Goal: Task Accomplishment & Management: Use online tool/utility

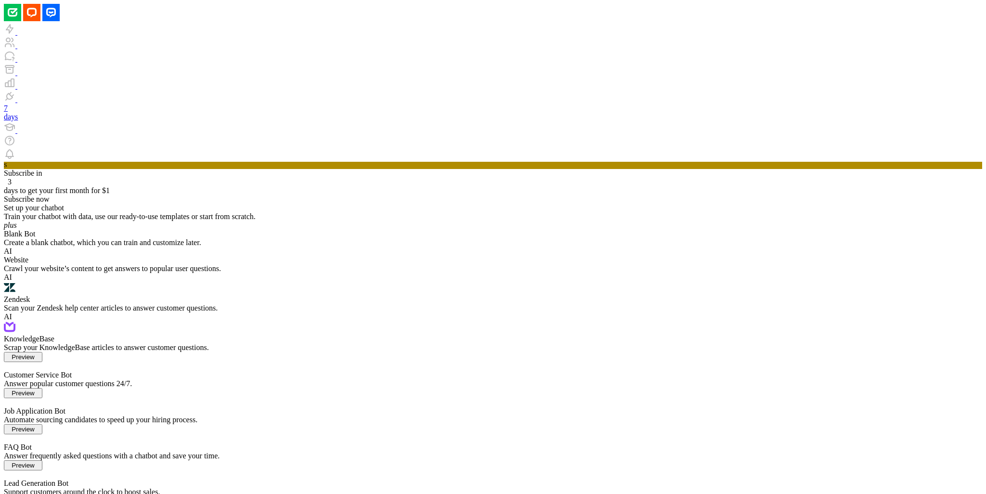
click at [390, 264] on div "Crawl your website’s content to get answers to popular user questions." at bounding box center [493, 268] width 978 height 9
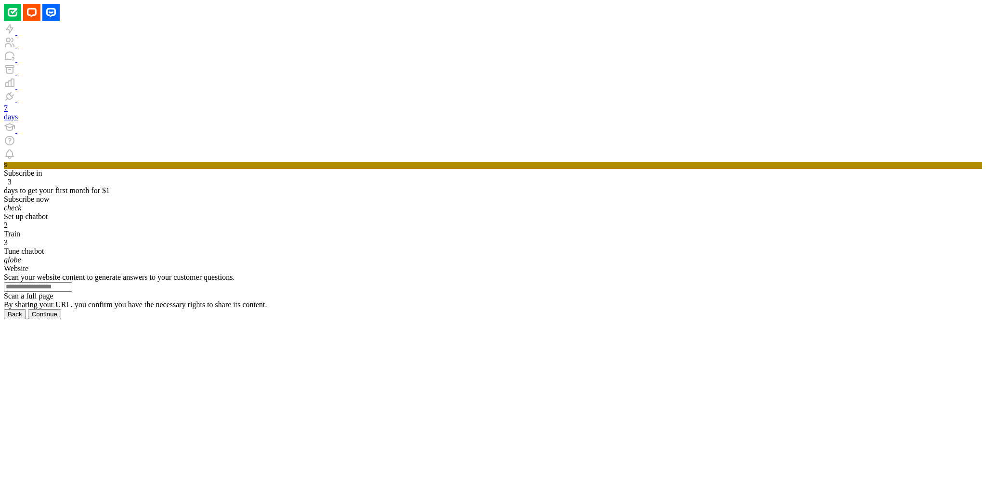
paste input "**********"
type input "**********"
click at [61, 319] on button "Continue" at bounding box center [44, 314] width 33 height 10
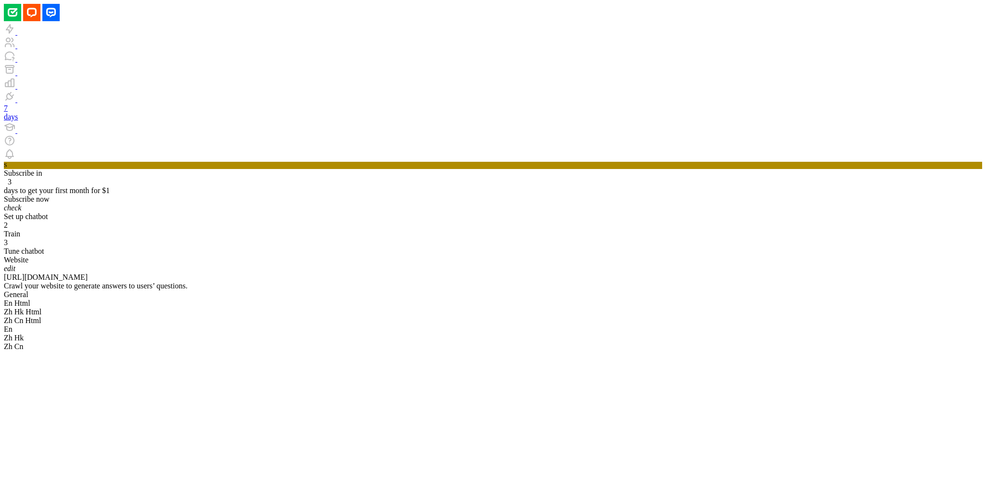
click at [543, 325] on div "En" at bounding box center [493, 329] width 978 height 9
click at [480, 290] on div "General En Html Zh Hk Html Zh Cn Html En Zh Hk Zh Cn" at bounding box center [493, 320] width 978 height 61
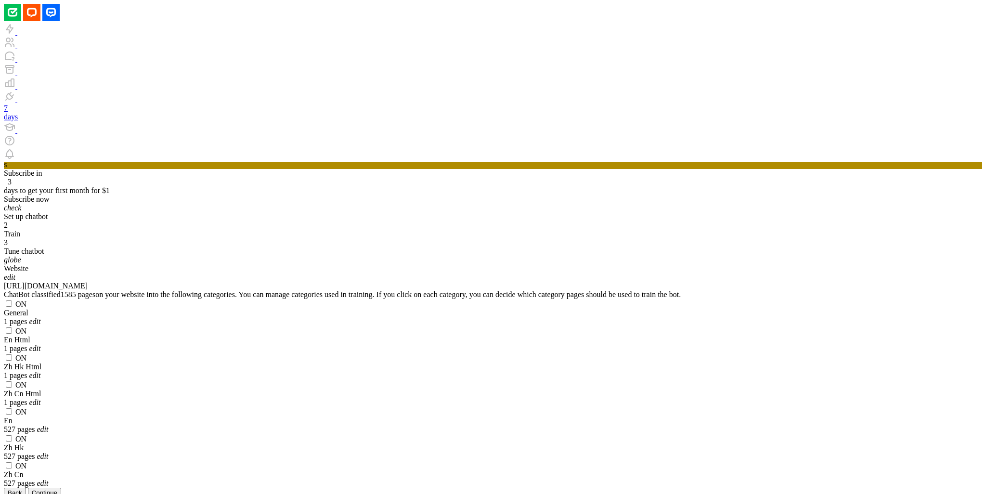
click at [413, 461] on div "ON Zh Cn 527 pages edit" at bounding box center [493, 474] width 978 height 27
click at [410, 461] on div "ON Zh Cn 527 pages edit" at bounding box center [493, 474] width 978 height 27
click at [26, 462] on label "ON" at bounding box center [15, 466] width 23 height 8
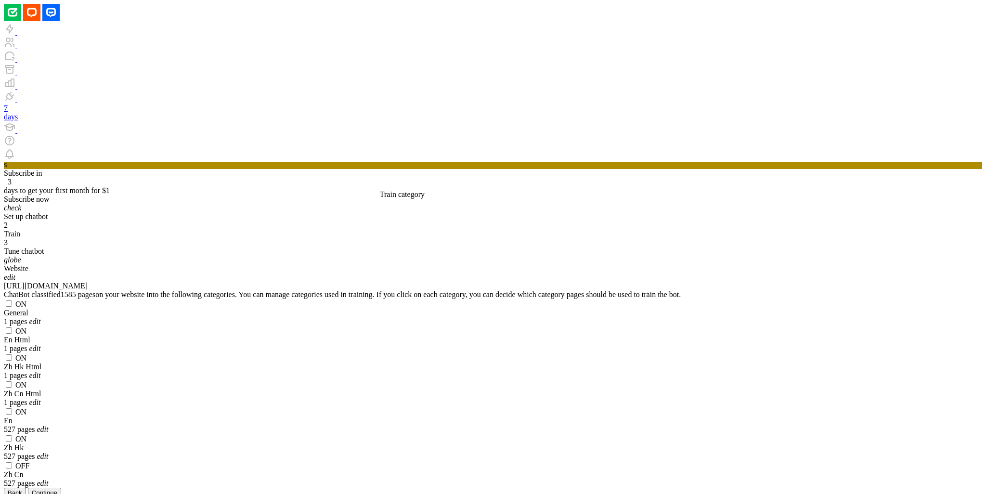
click at [26, 381] on label "ON" at bounding box center [15, 385] width 23 height 8
click at [26, 300] on label "ON" at bounding box center [15, 304] width 23 height 8
click at [574, 326] on div "ON En Html 1 pages edit" at bounding box center [493, 339] width 978 height 27
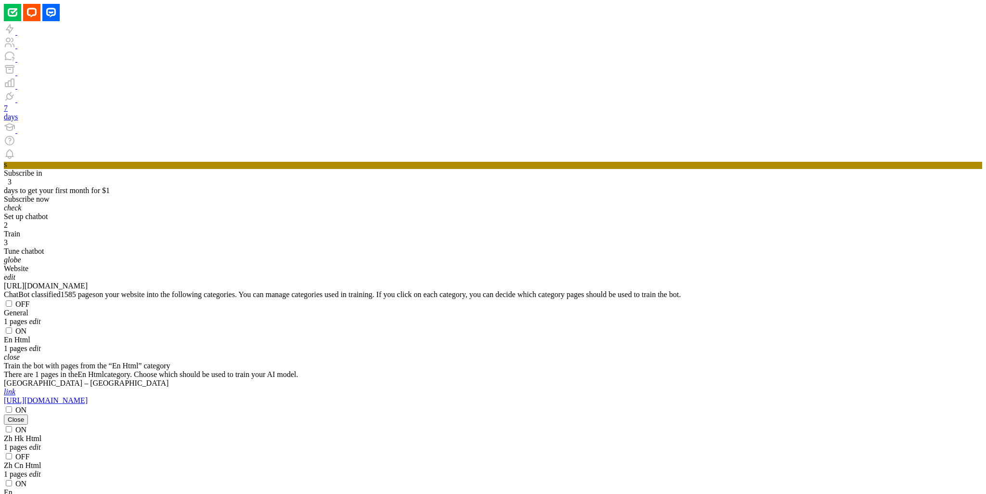
click at [389, 353] on div "close Train the bot with pages from the “En Html” category There are 1 pages in…" at bounding box center [196, 389] width 385 height 72
click at [20, 353] on icon "close" at bounding box center [12, 357] width 16 height 8
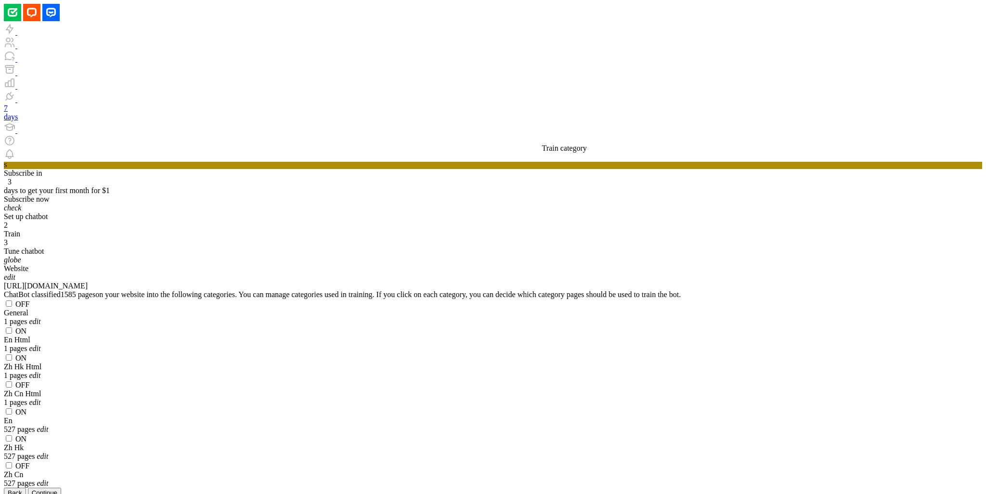
click at [26, 327] on label "ON" at bounding box center [15, 331] width 23 height 8
click at [15, 354] on span at bounding box center [15, 358] width 0 height 8
click at [15, 435] on span at bounding box center [15, 439] width 0 height 8
click at [61, 488] on button "Continue" at bounding box center [44, 493] width 33 height 10
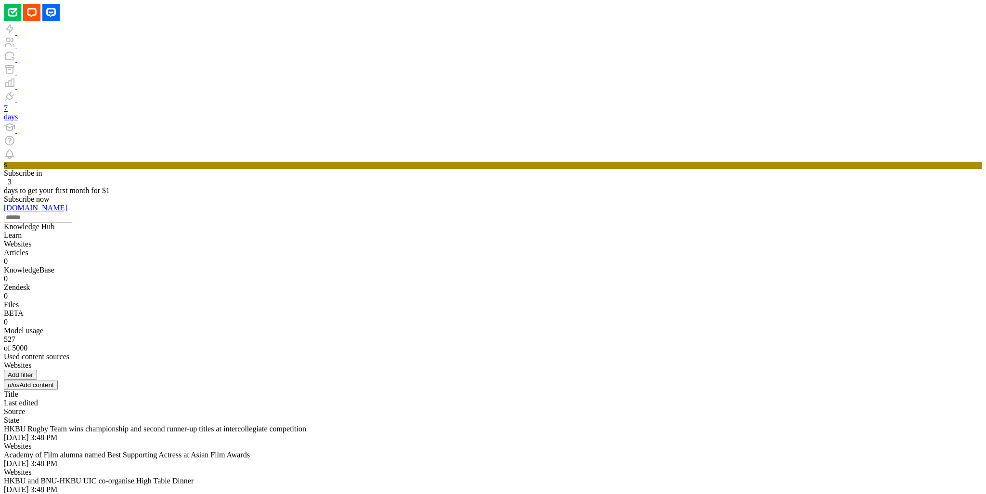
click at [4, 222] on link at bounding box center [4, 222] width 0 height 0
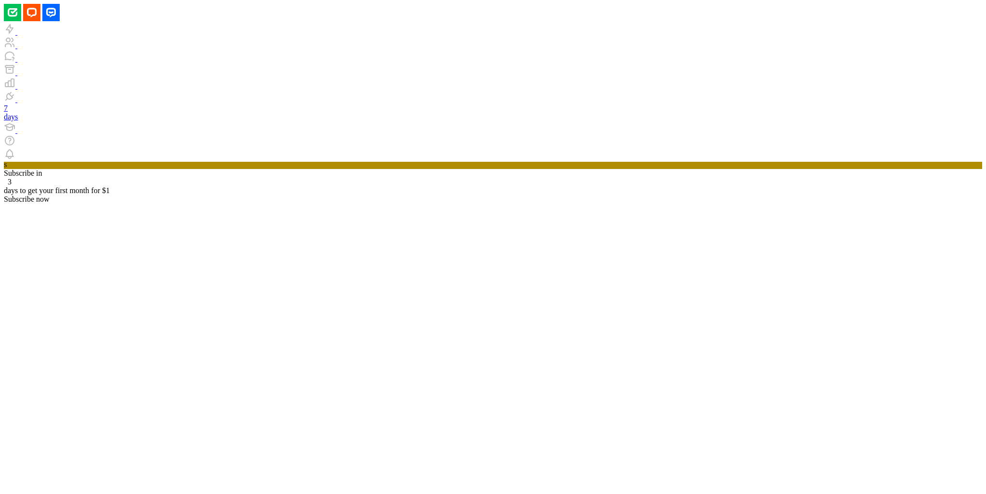
type input "**********"
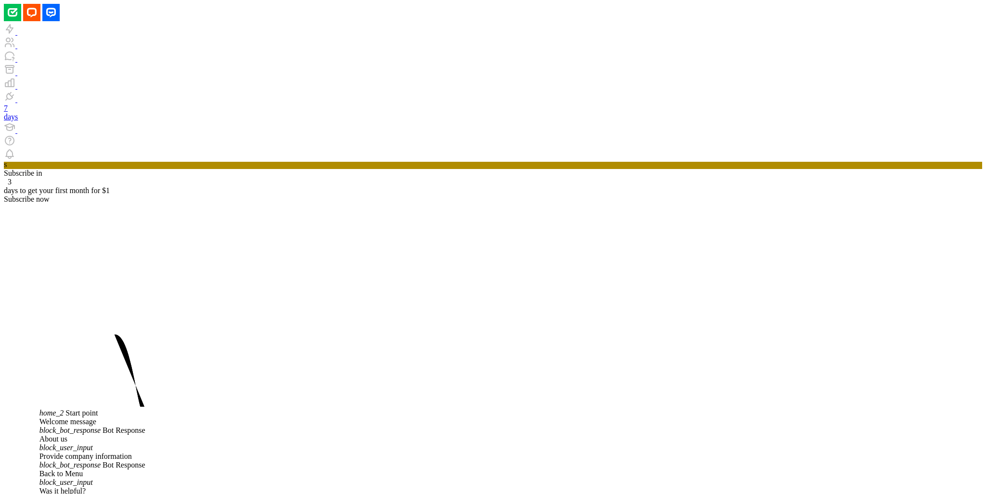
scroll to position [54, 0]
drag, startPoint x: 873, startPoint y: 259, endPoint x: 946, endPoint y: 251, distance: 73.1
drag, startPoint x: 895, startPoint y: 257, endPoint x: 943, endPoint y: 258, distance: 48.6
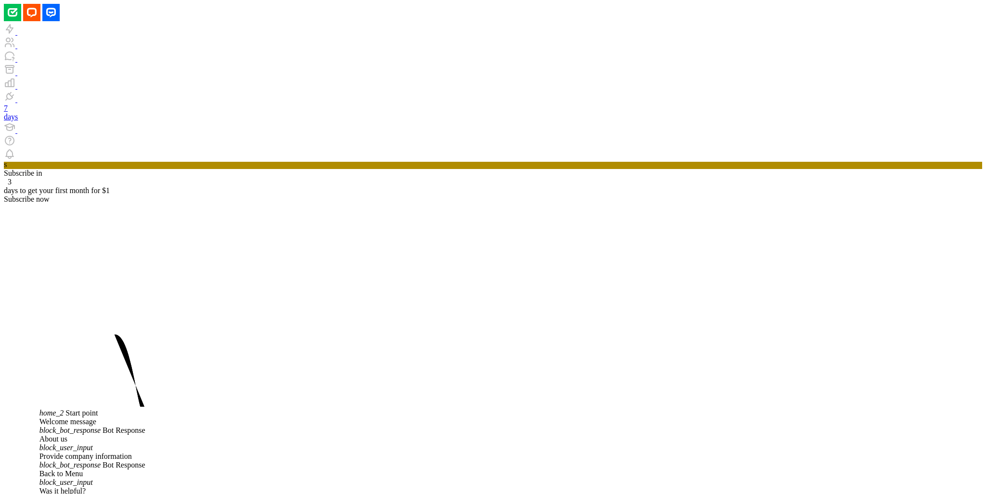
copy div "who is [PERSON_NAME]?"
paste input "**********"
type input "**********"
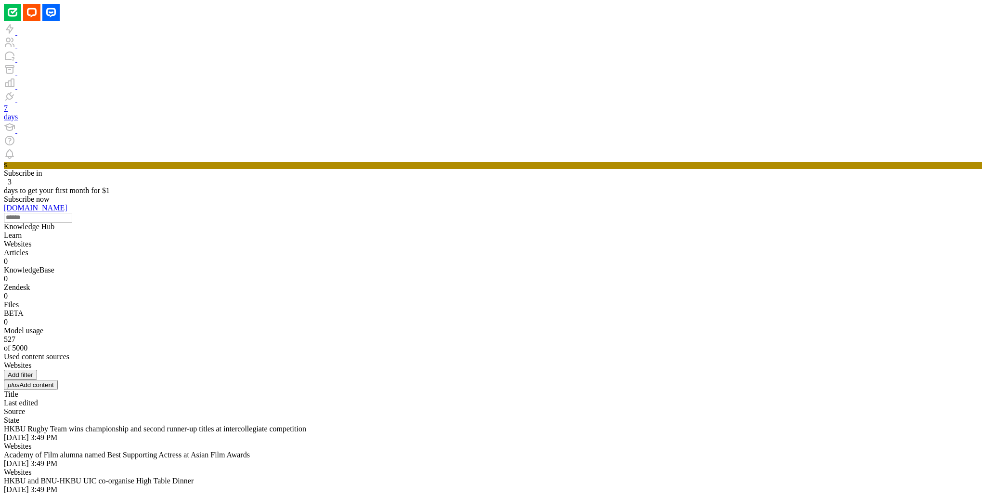
click at [4, 390] on label at bounding box center [4, 390] width 0 height 0
click at [241, 248] on div "Articles" at bounding box center [493, 252] width 978 height 9
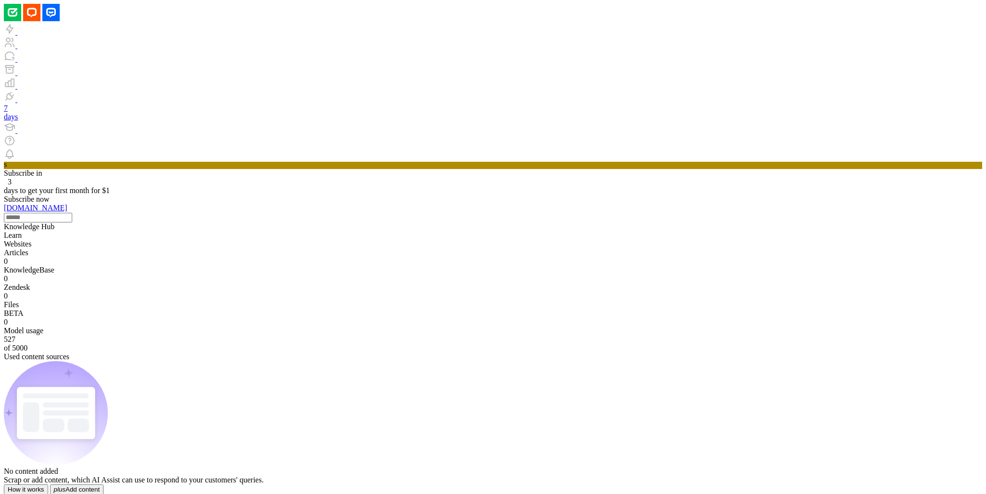
click at [226, 240] on div "Websites" at bounding box center [493, 244] width 978 height 9
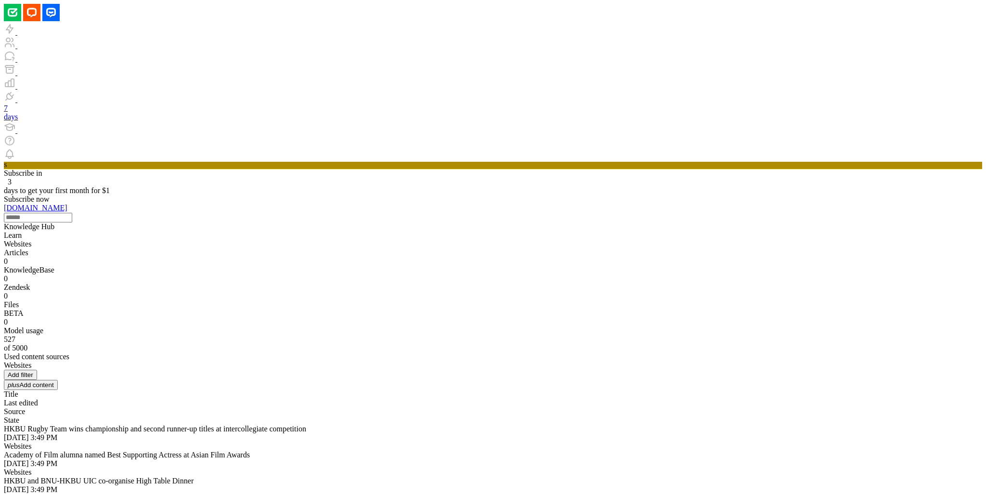
drag, startPoint x: 393, startPoint y: 179, endPoint x: 366, endPoint y: 148, distance: 40.9
click at [4, 222] on icon at bounding box center [4, 222] width 0 height 0
